Goal: Use online tool/utility: Utilize a website feature to perform a specific function

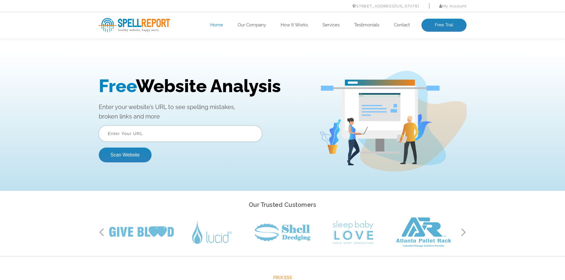
click at [124, 136] on input "text" at bounding box center [180, 134] width 163 height 16
type input "[URL][DOMAIN_NAME]"
click at [139, 156] on button "Scan Website" at bounding box center [125, 155] width 53 height 15
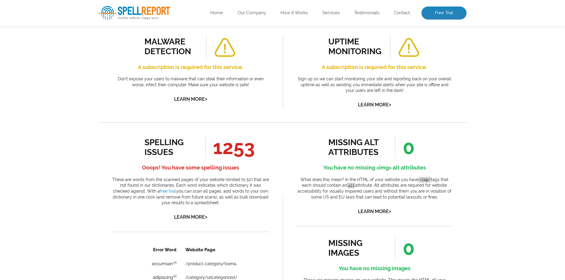
scroll to position [237, 0]
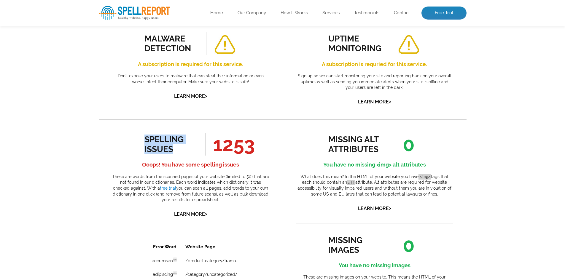
drag, startPoint x: 144, startPoint y: 126, endPoint x: 181, endPoint y: 137, distance: 38.2
click at [181, 137] on div "spelling issues" at bounding box center [171, 145] width 54 height 20
drag, startPoint x: 234, startPoint y: 135, endPoint x: 277, endPoint y: 142, distance: 43.6
click at [258, 136] on div "spelling issues 1253 Ooops! You have some spelling issues These are words from …" at bounding box center [190, 175] width 157 height 85
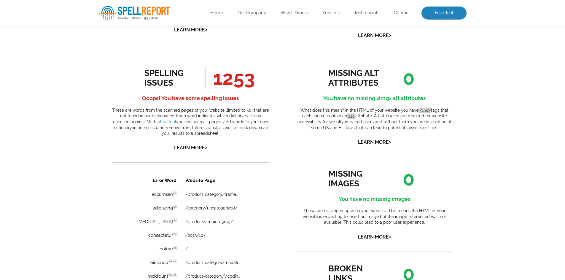
scroll to position [326, 0]
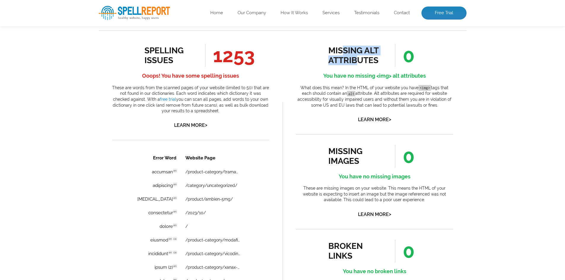
drag, startPoint x: 343, startPoint y: 42, endPoint x: 358, endPoint y: 92, distance: 52.2
click at [360, 47] on div "missing alt attributes" at bounding box center [355, 56] width 54 height 20
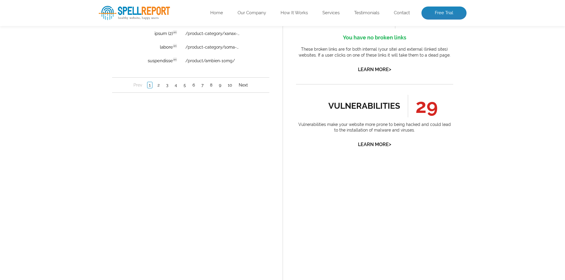
scroll to position [563, 0]
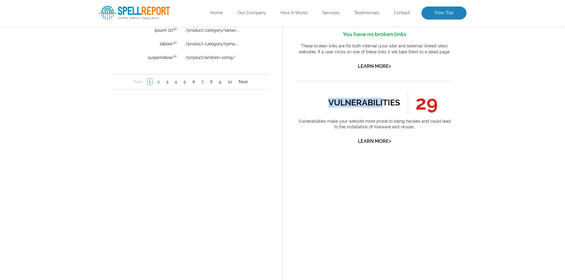
drag, startPoint x: 327, startPoint y: 92, endPoint x: 382, endPoint y: 85, distance: 55.0
click at [382, 92] on div "vulnerabilities 29 Vulnerabilities make your website more prone to being hacked…" at bounding box center [374, 119] width 157 height 54
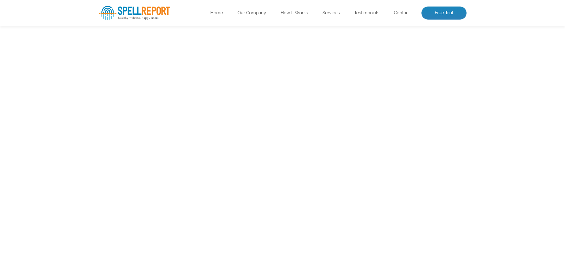
scroll to position [533, 0]
